Goal: Task Accomplishment & Management: Use online tool/utility

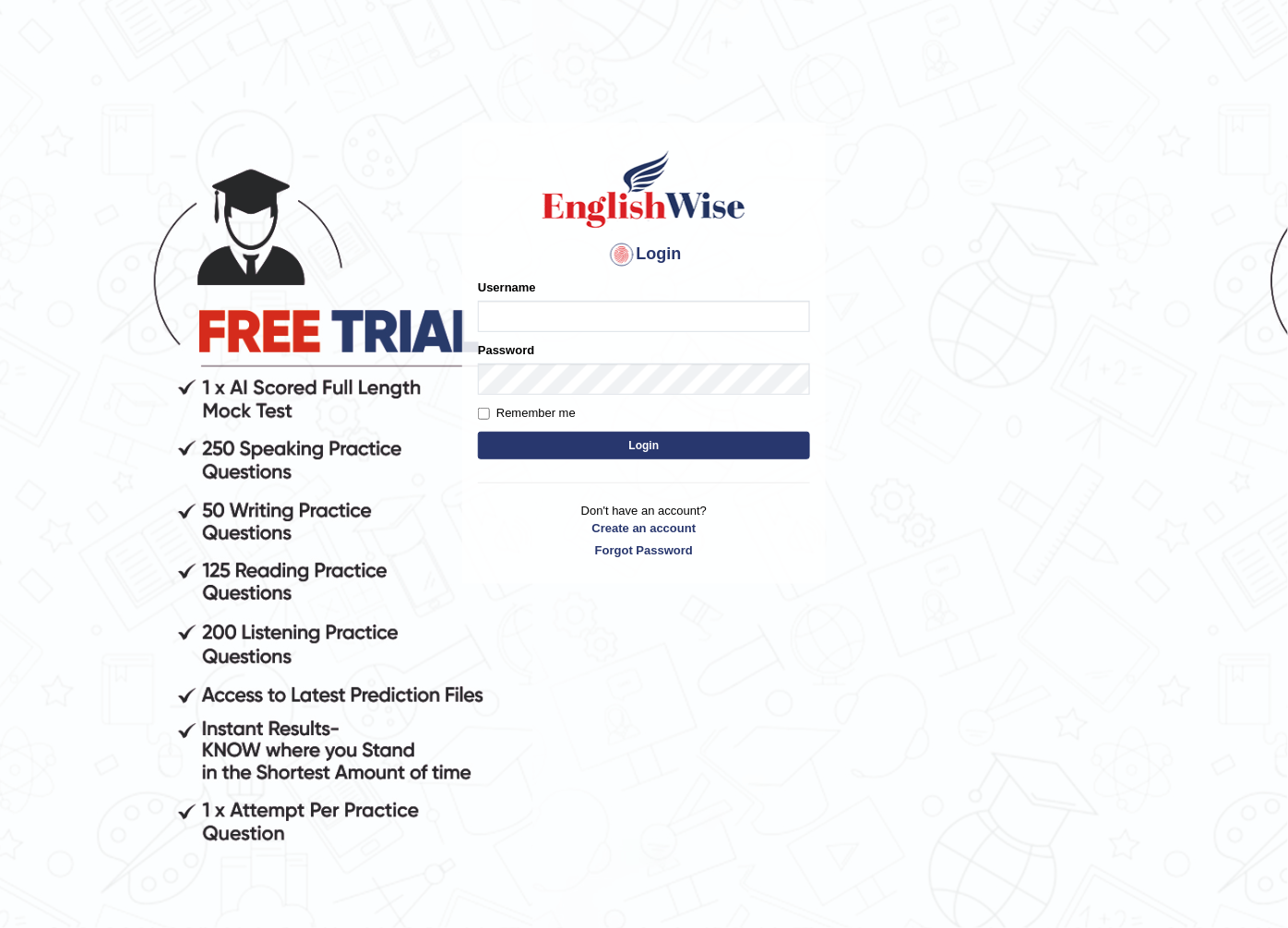
type input "farisha2025"
click at [683, 443] on button "Login" at bounding box center [644, 445] width 333 height 28
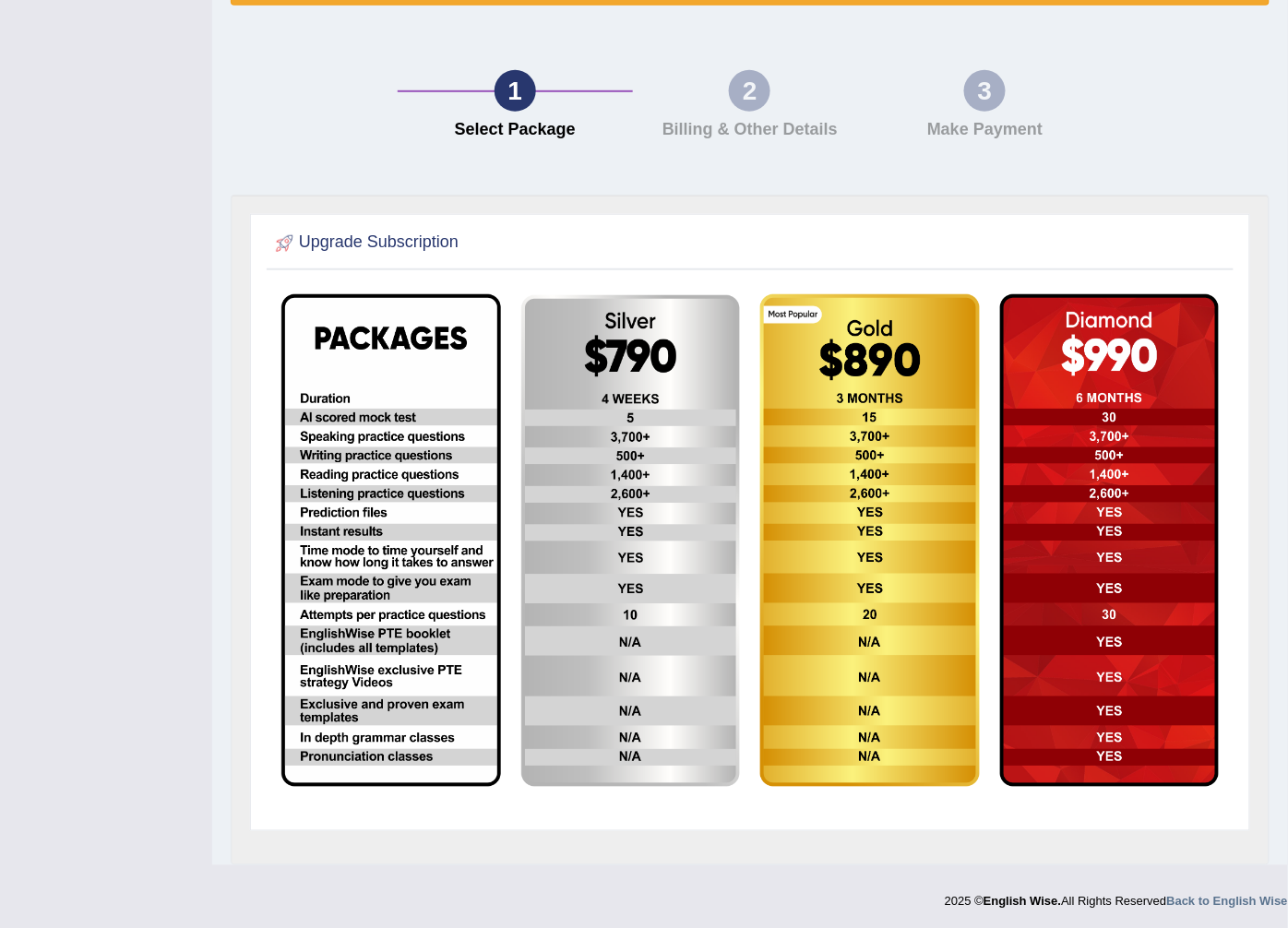
scroll to position [279, 0]
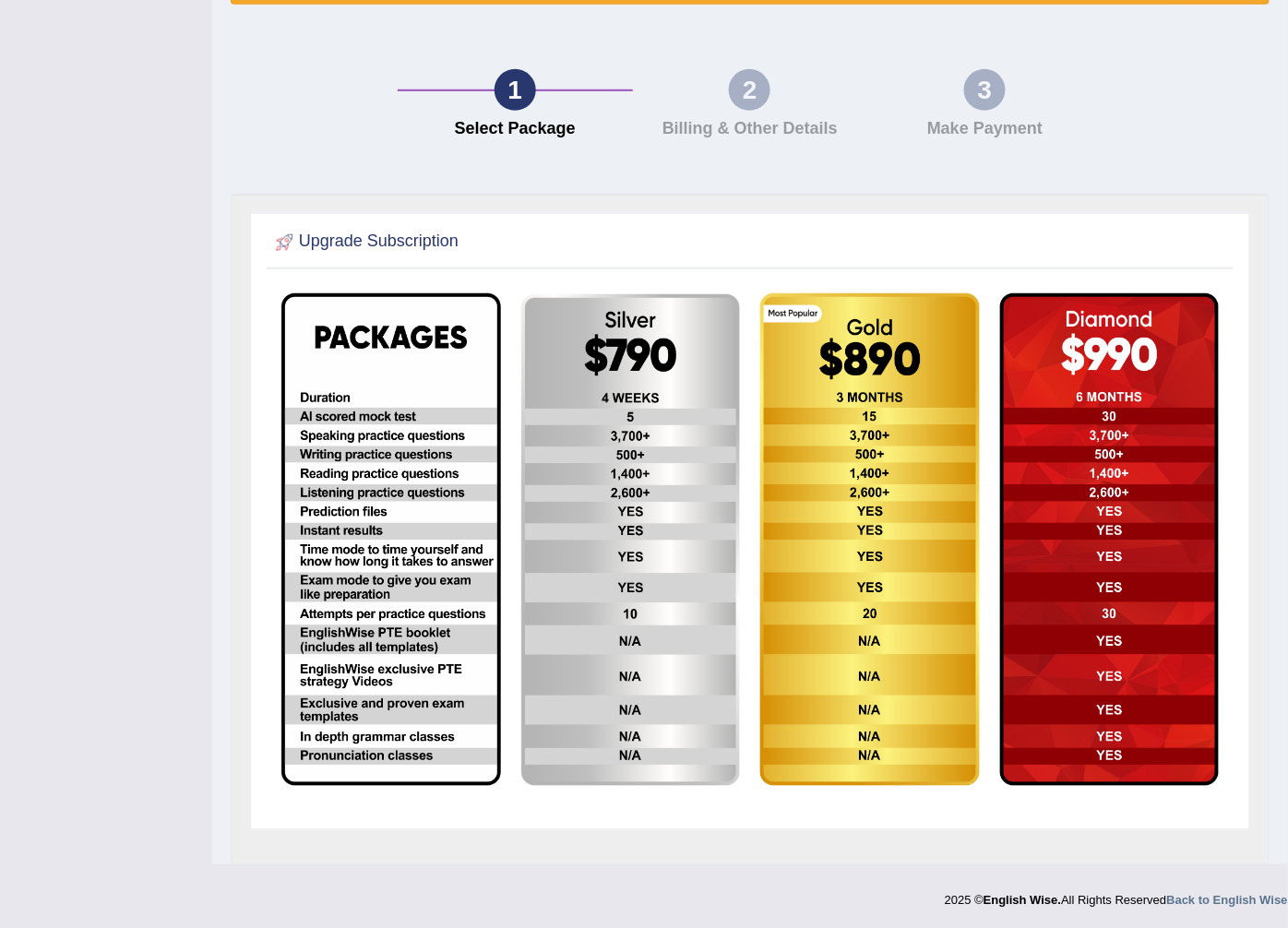
drag, startPoint x: 1303, startPoint y: 0, endPoint x: 814, endPoint y: 52, distance: 491.8
click at [814, 52] on div "1 Select Package 2 Billing & Other Details 3 Make Payment" at bounding box center [750, 108] width 1057 height 171
click at [747, 32] on div "1 Select Package 2 Billing & Other Details 3 Make Payment" at bounding box center [750, 108] width 1057 height 171
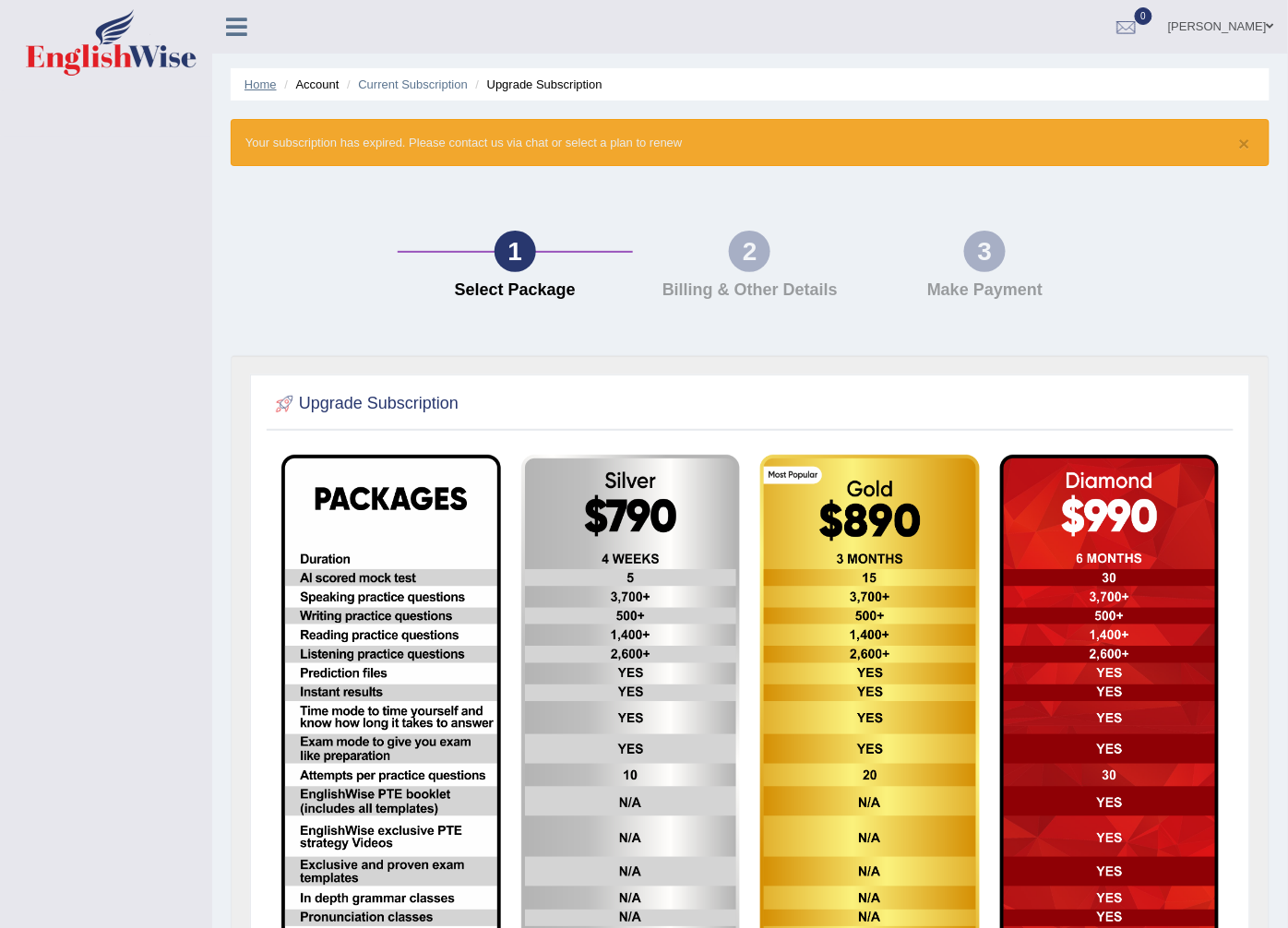
click at [264, 85] on link "Home" at bounding box center [261, 84] width 33 height 14
click at [228, 31] on icon at bounding box center [236, 27] width 21 height 24
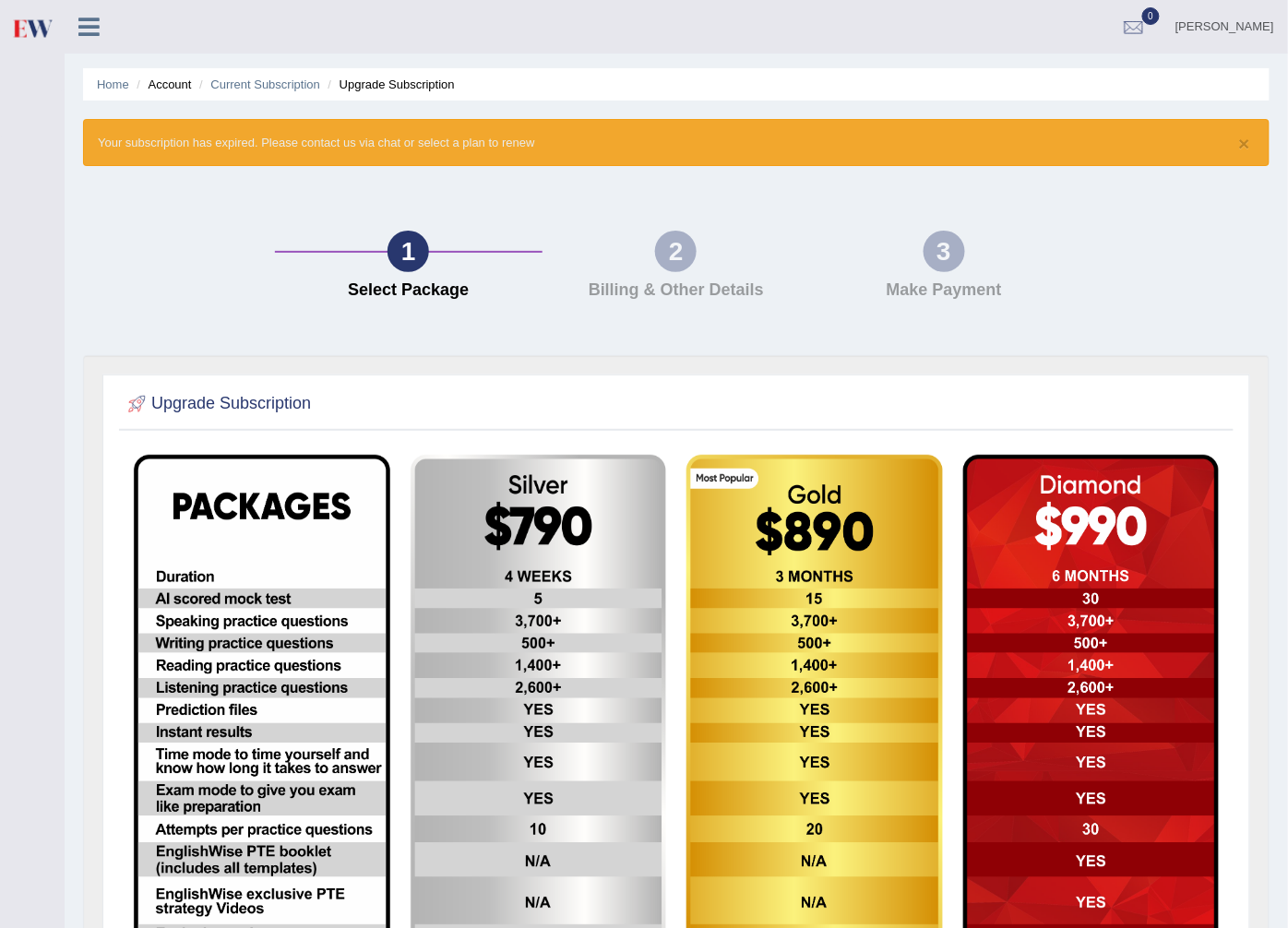
click at [95, 13] on link at bounding box center [89, 25] width 49 height 28
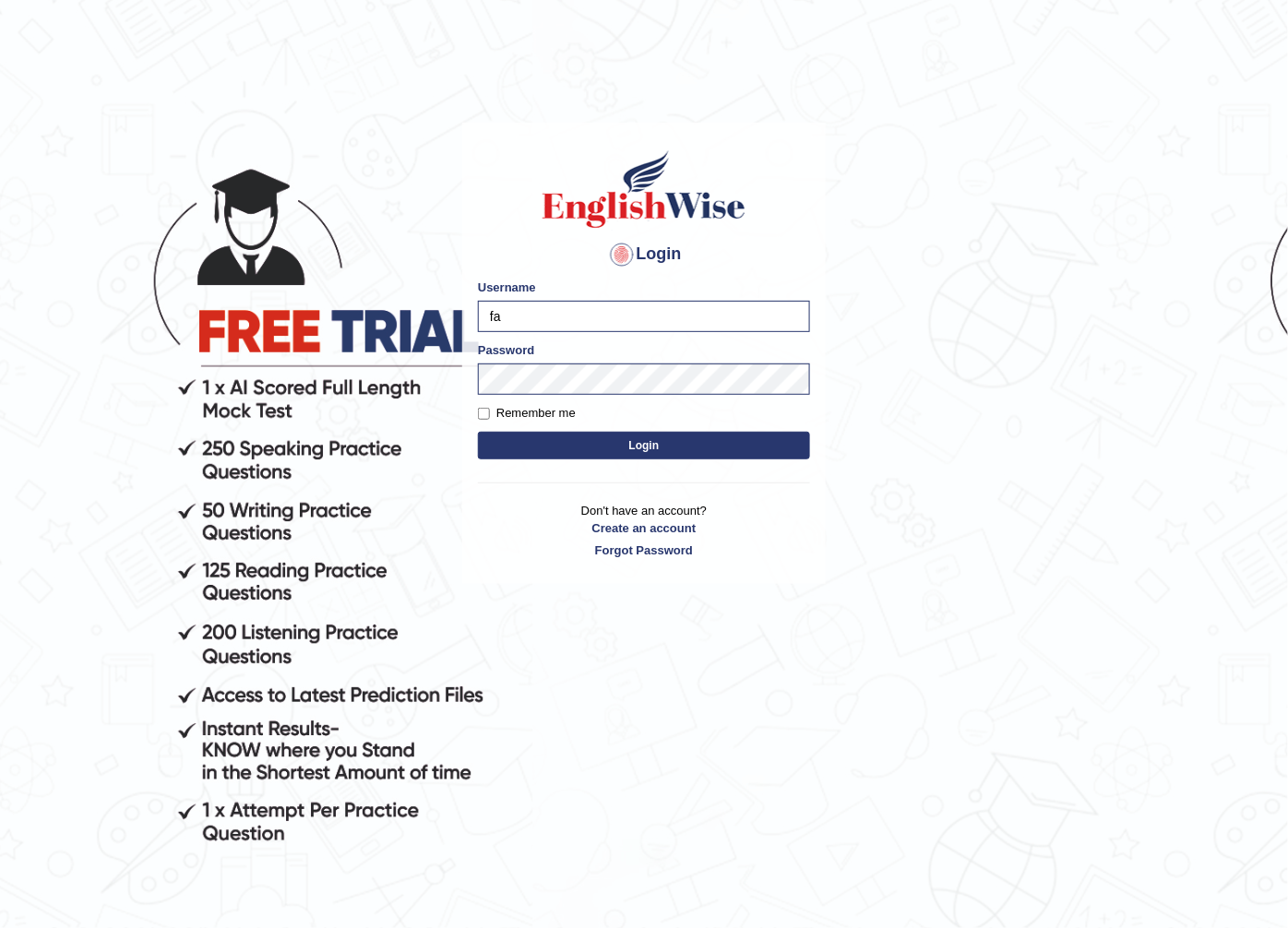
type input "f"
type input "Adedayo"
click at [661, 438] on button "Login" at bounding box center [644, 445] width 333 height 28
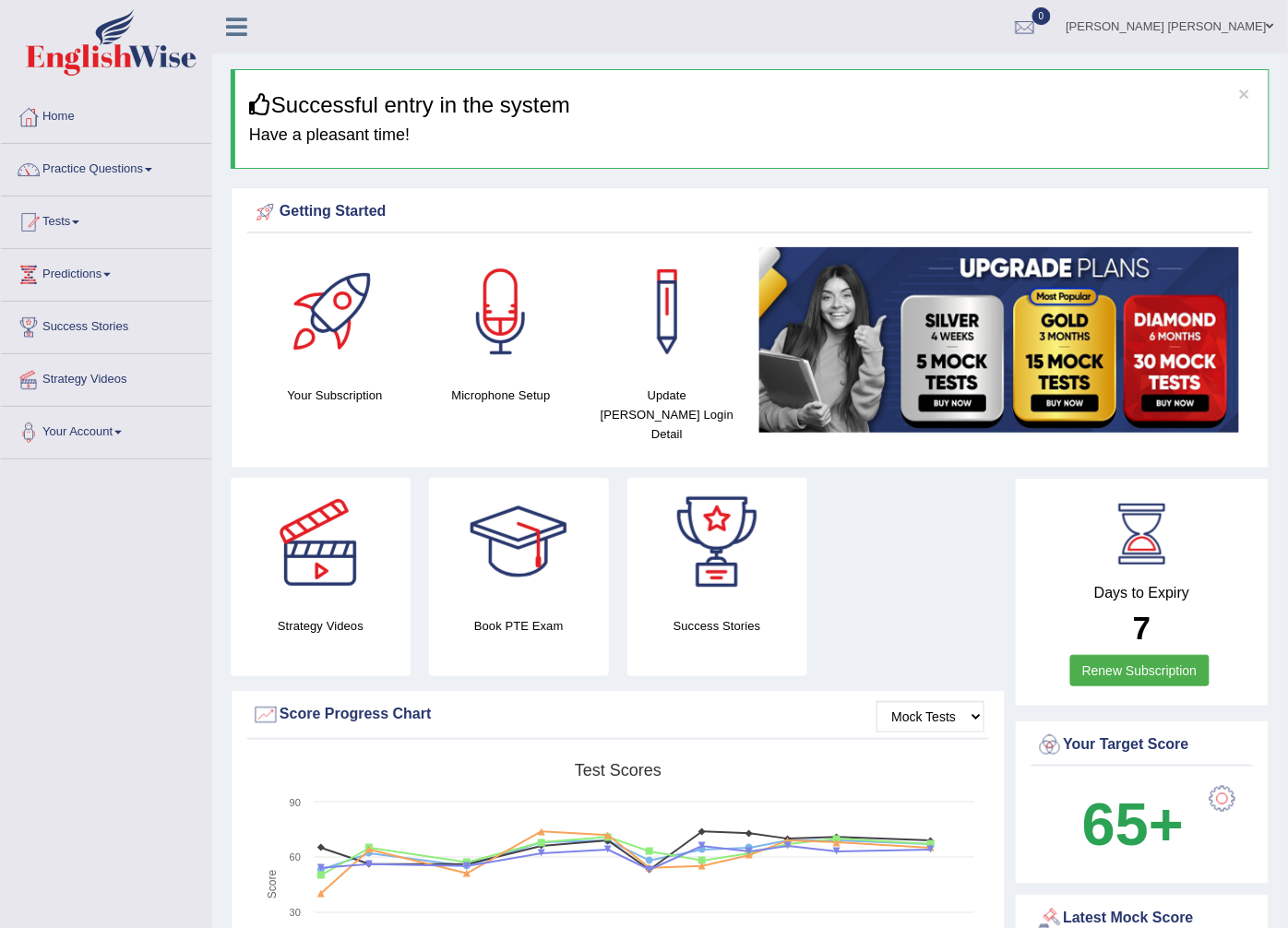
drag, startPoint x: 60, startPoint y: 214, endPoint x: 46, endPoint y: 214, distance: 14.0
click at [57, 214] on link "Tests" at bounding box center [106, 218] width 210 height 46
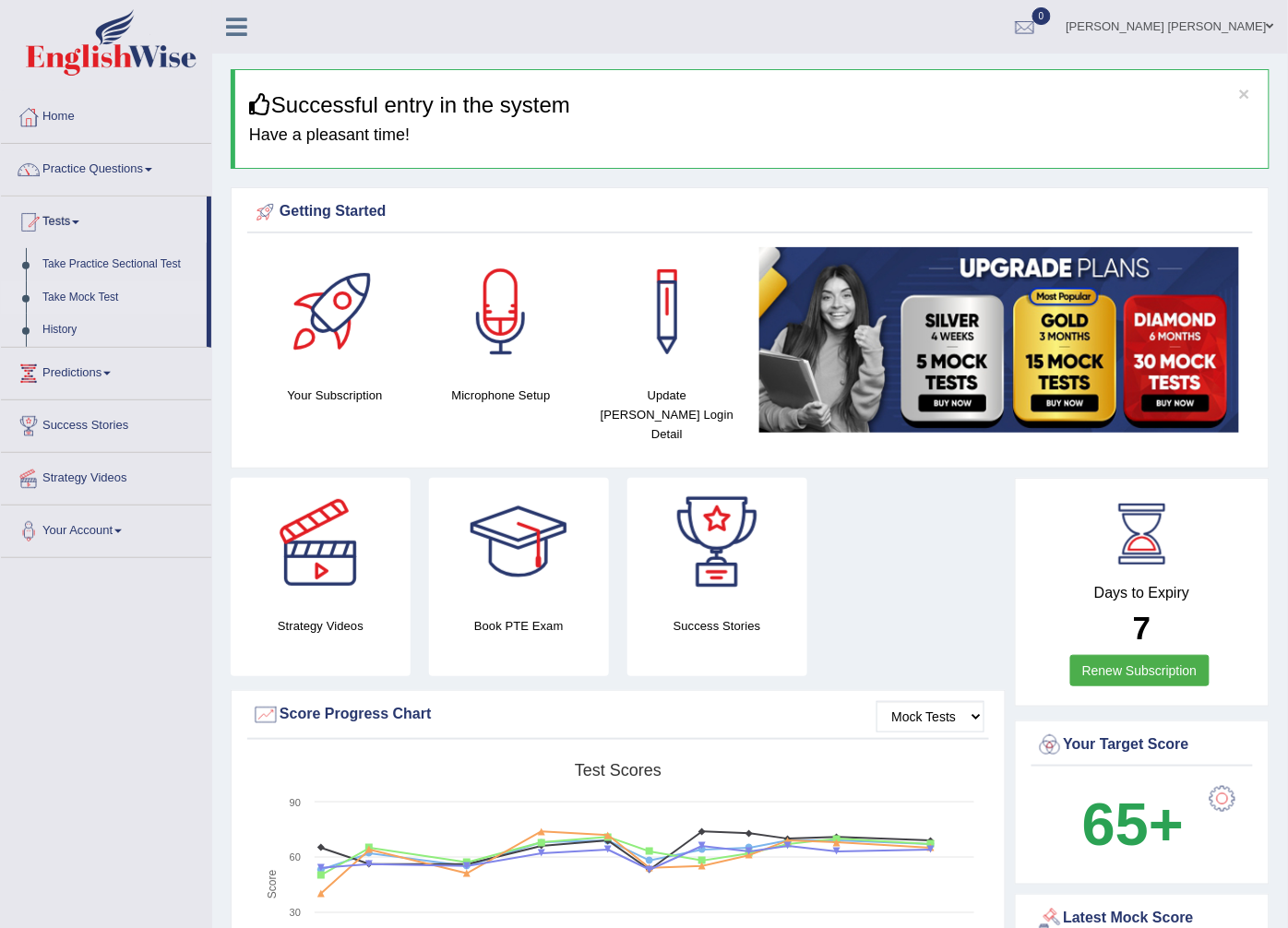
click at [67, 300] on link "Take Mock Test" at bounding box center [120, 298] width 173 height 34
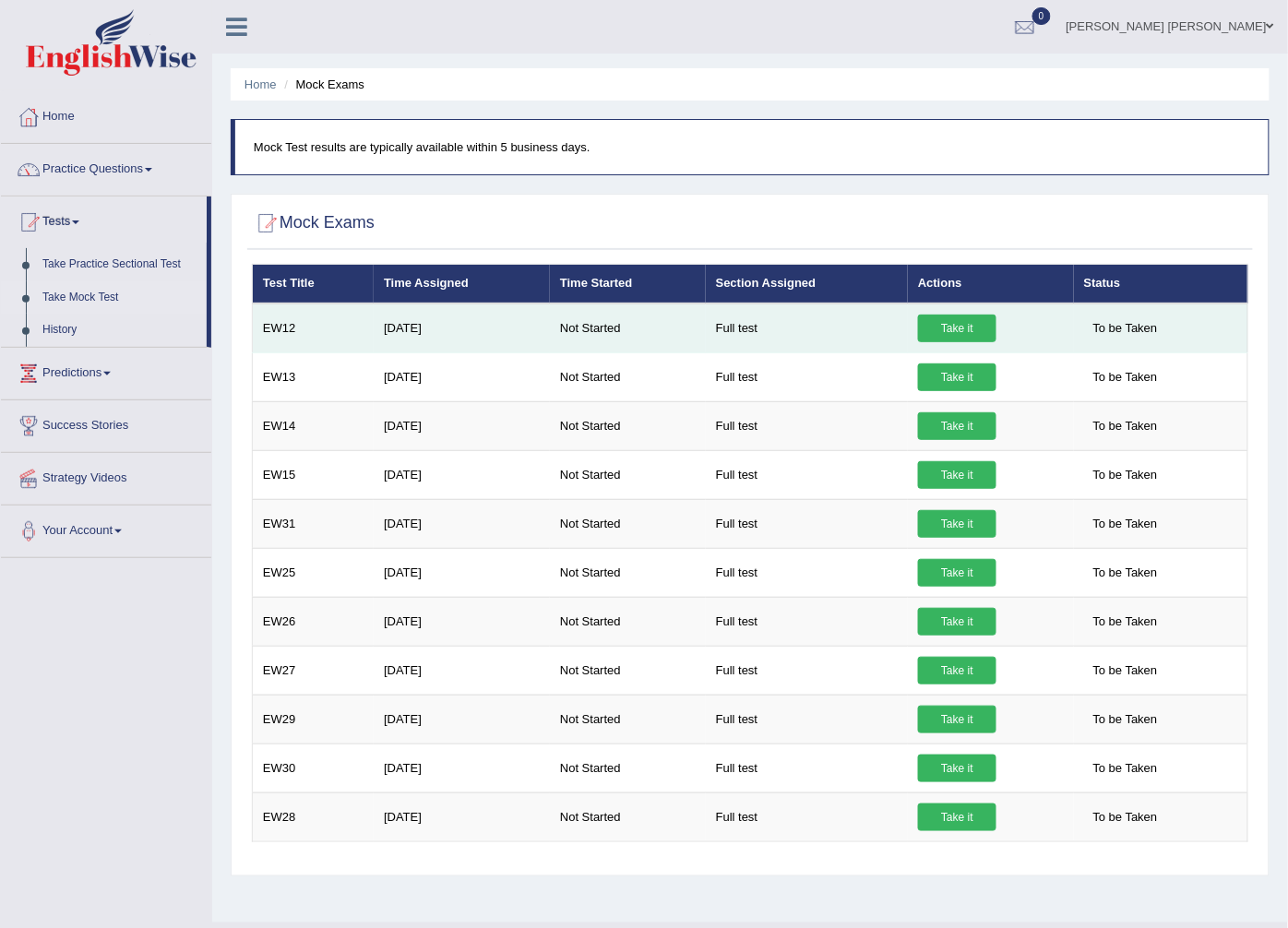
click at [953, 317] on link "Take it" at bounding box center [957, 329] width 78 height 28
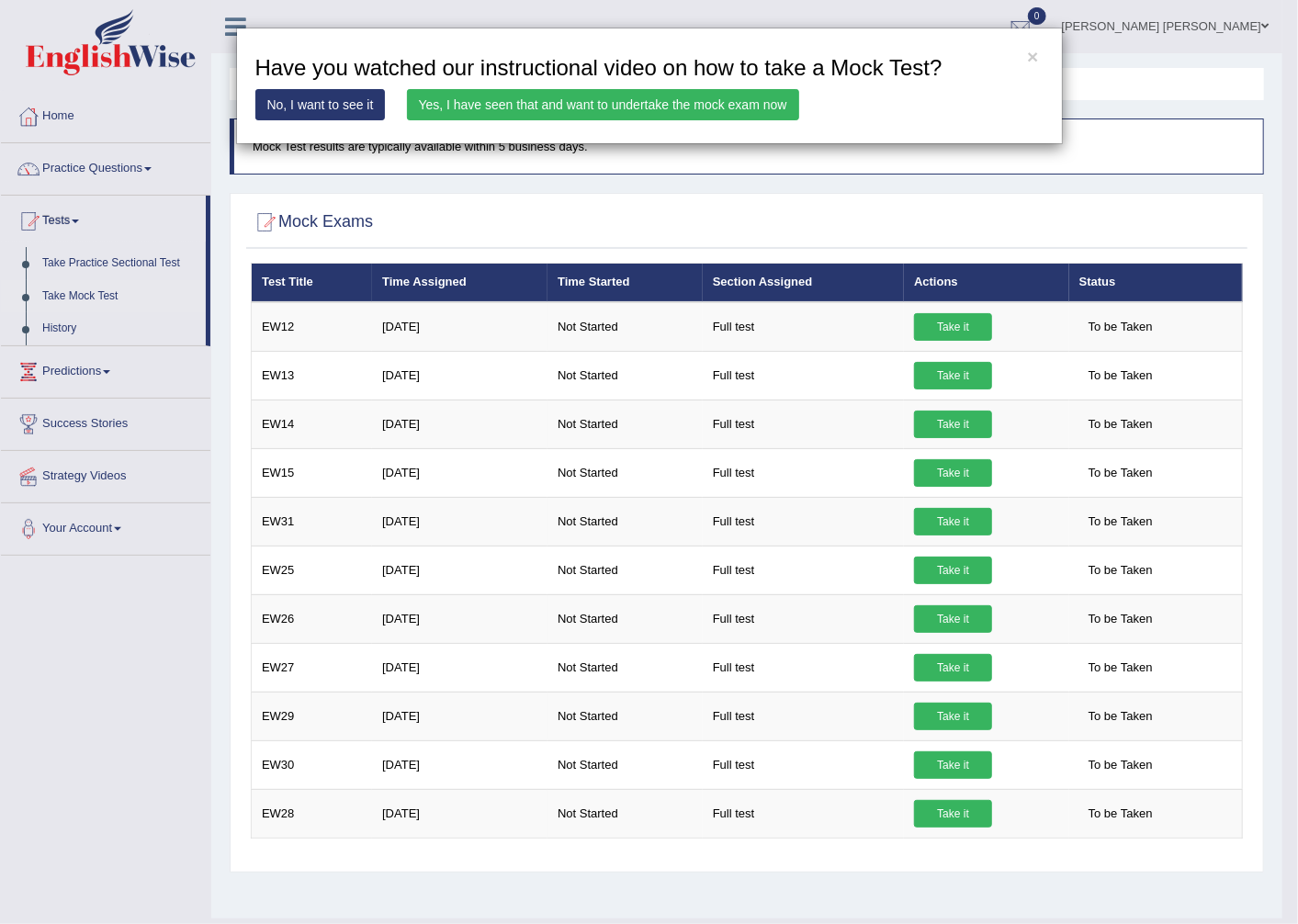
click at [714, 109] on link "Yes, I have seen that and want to undertake the mock exam now" at bounding box center [603, 105] width 392 height 32
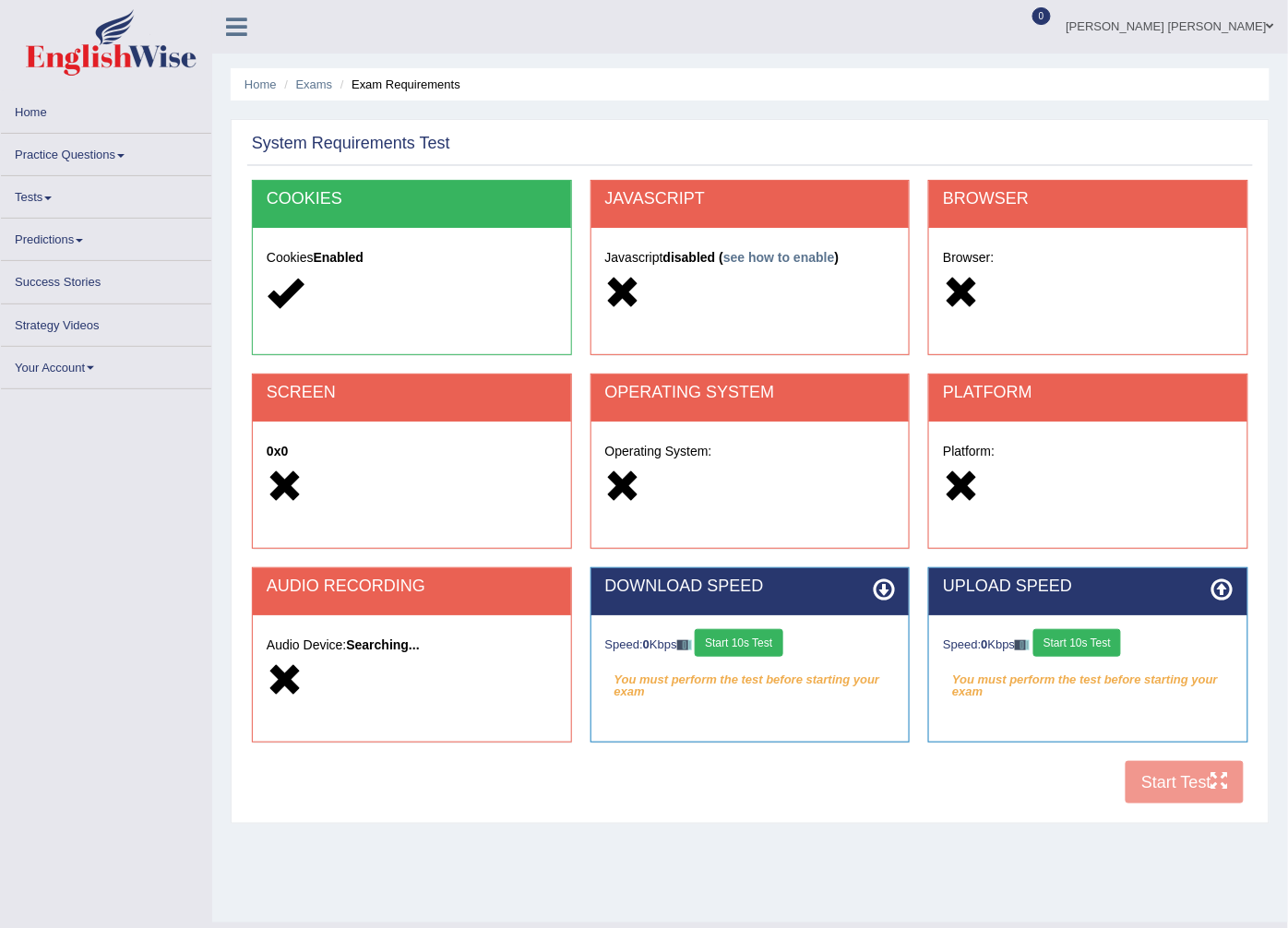
click at [763, 630] on div "Speed: 0 Kbps Start 10s Test You must perform the test before starting your exa…" at bounding box center [750, 661] width 318 height 92
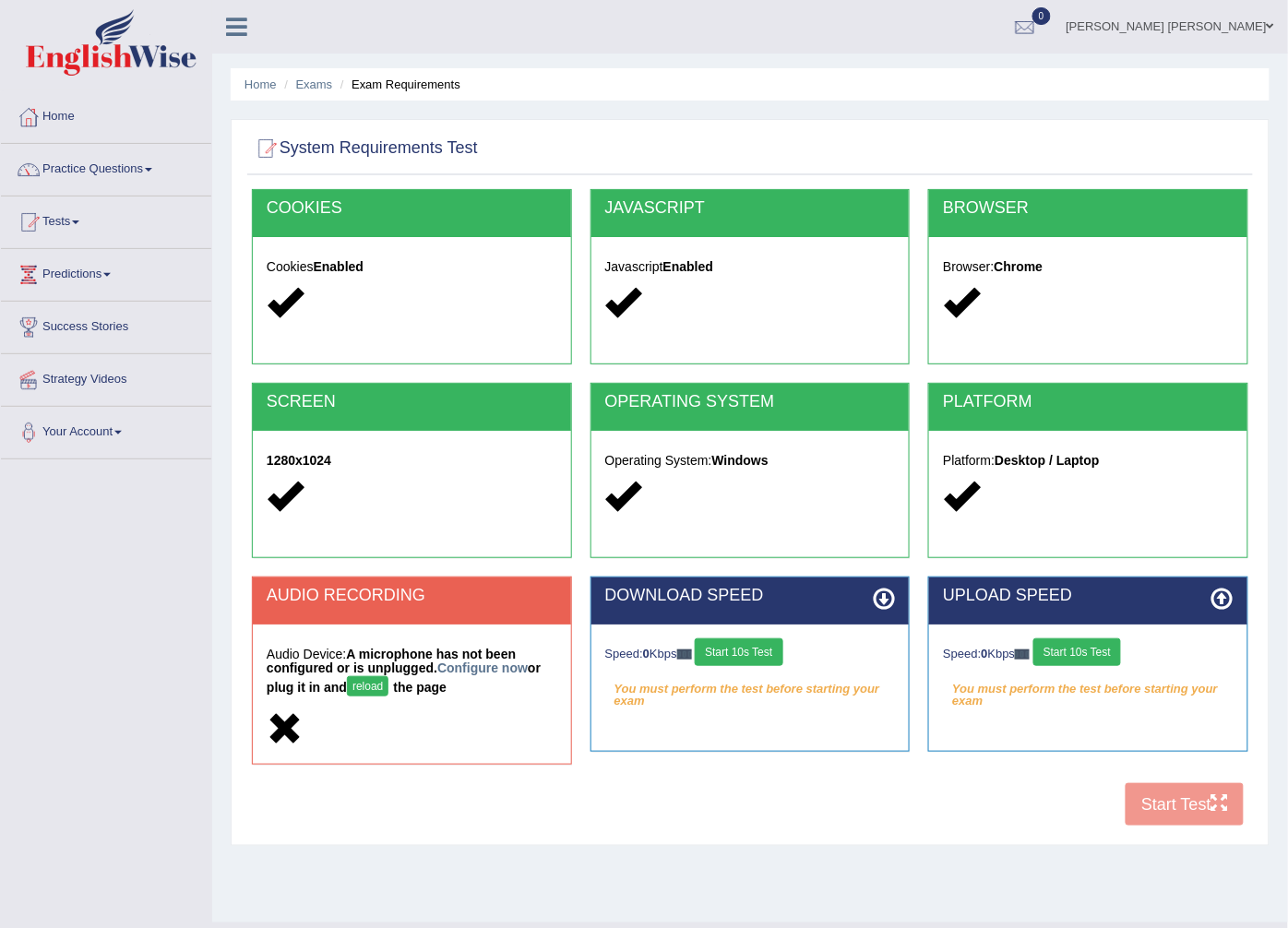
click at [778, 647] on button "Start 10s Test" at bounding box center [739, 653] width 88 height 28
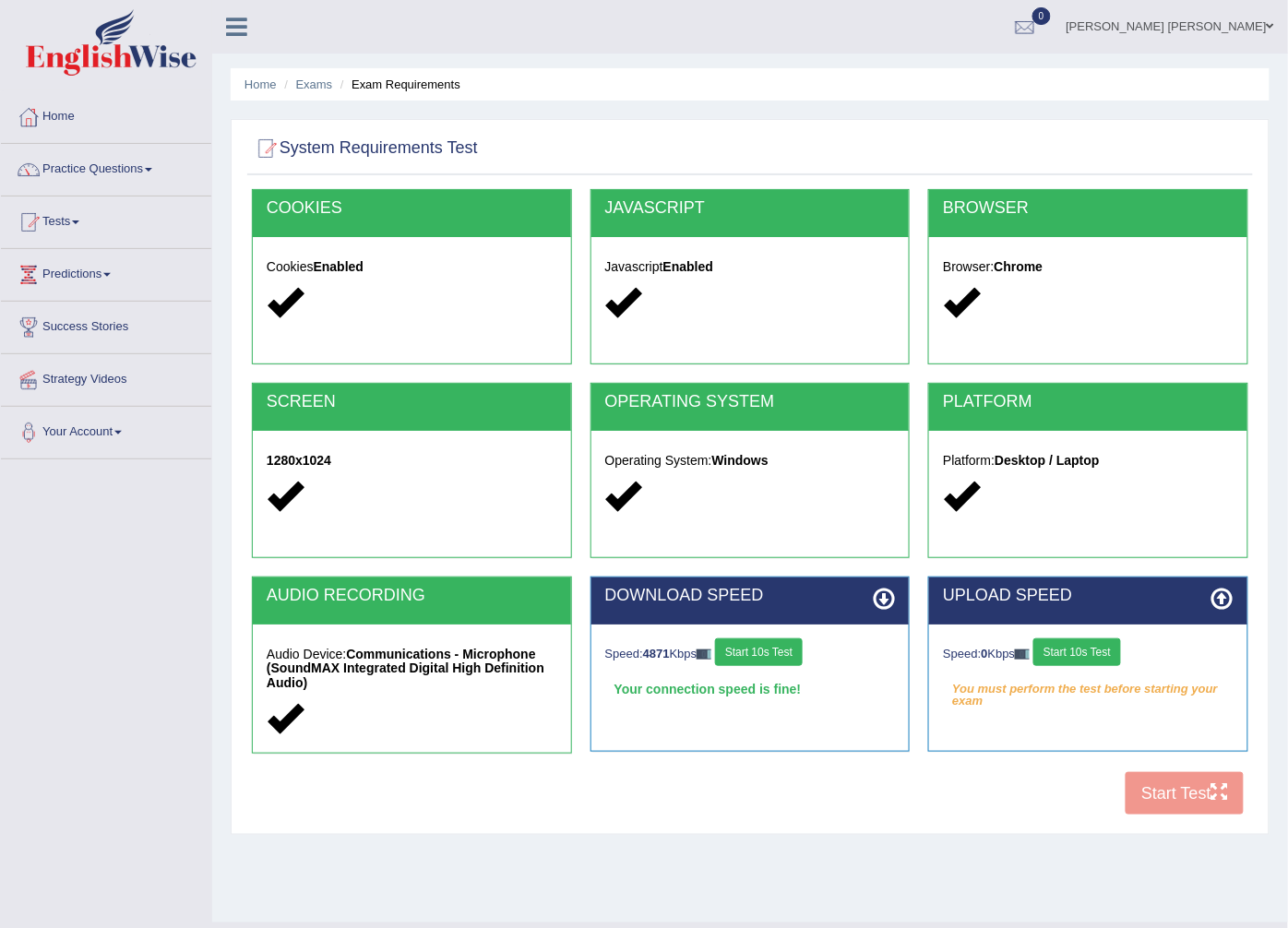
click at [1090, 658] on button "Start 10s Test" at bounding box center [1077, 653] width 88 height 28
click at [1080, 640] on button "Start 10s Test" at bounding box center [1090, 653] width 88 height 28
click at [1186, 785] on button "Start Test" at bounding box center [1184, 793] width 118 height 42
